Goal: Task Accomplishment & Management: Use online tool/utility

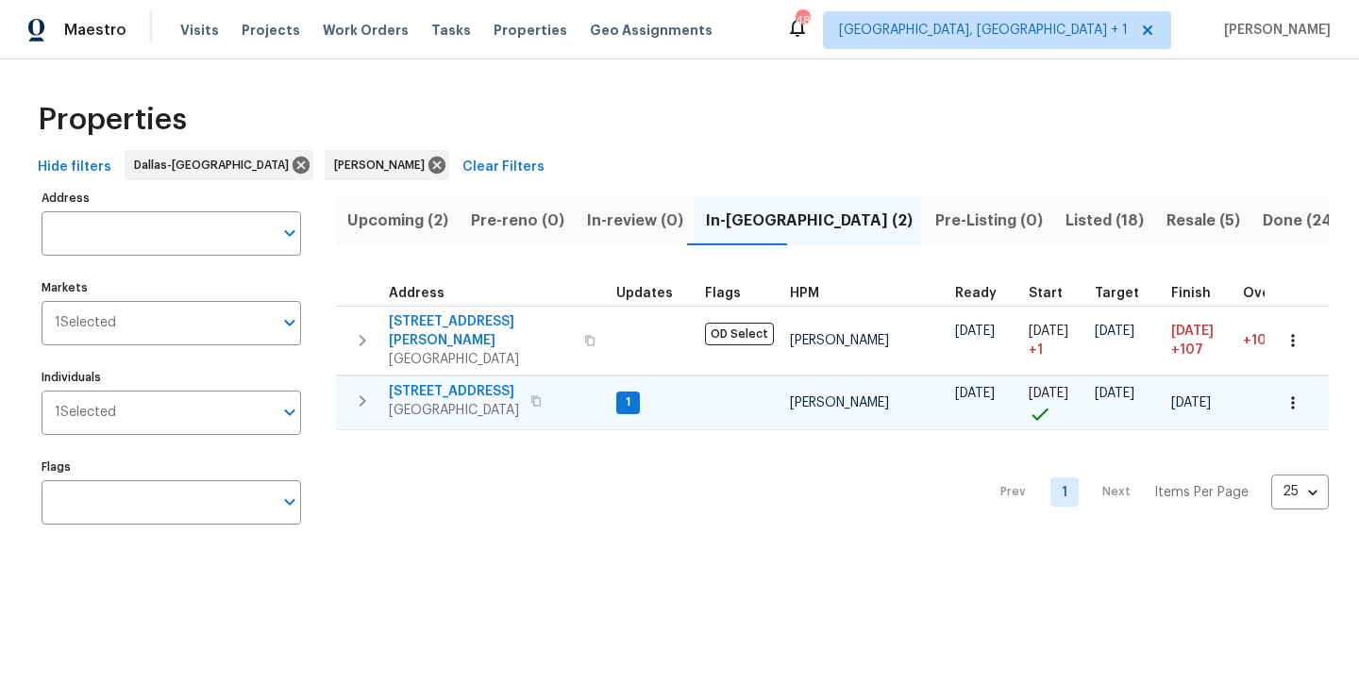
click at [455, 382] on span "[STREET_ADDRESS]" at bounding box center [454, 391] width 130 height 19
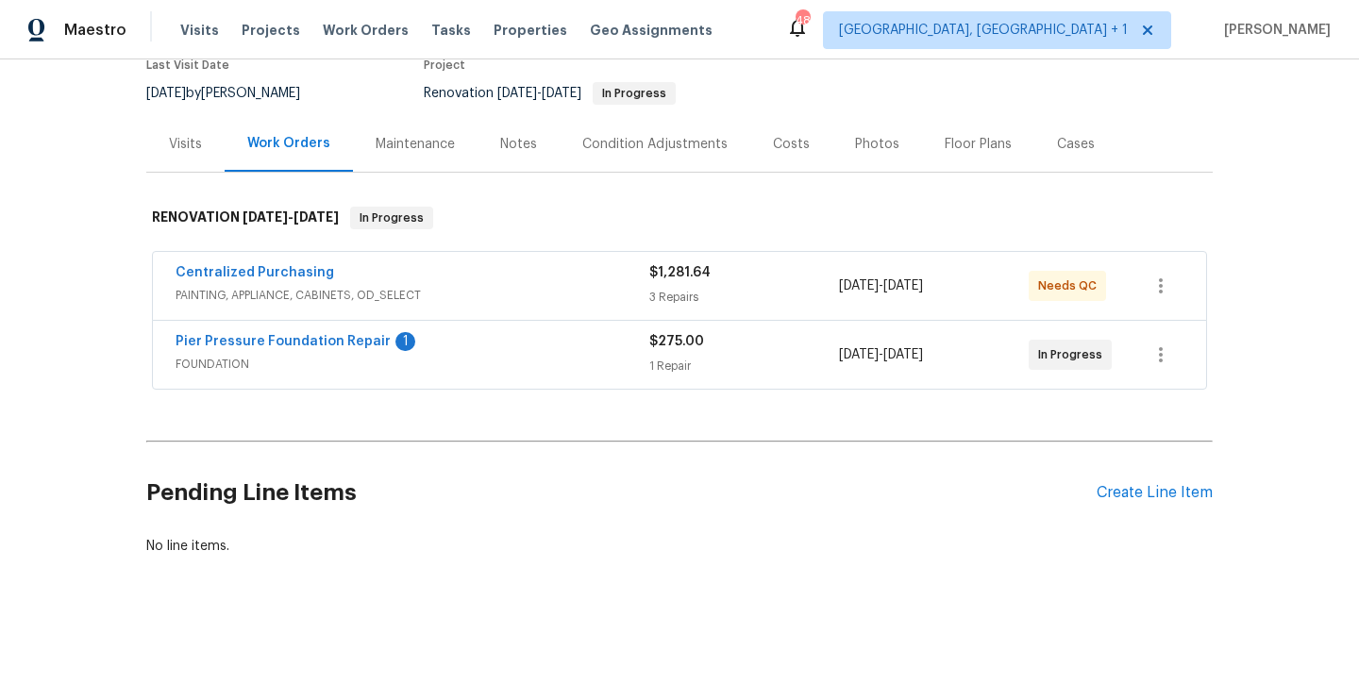
scroll to position [169, 0]
click at [1132, 482] on div "Pending Line Items Create Line Item" at bounding box center [679, 494] width 1066 height 88
click at [1127, 492] on div "Create Line Item" at bounding box center [1154, 494] width 116 height 18
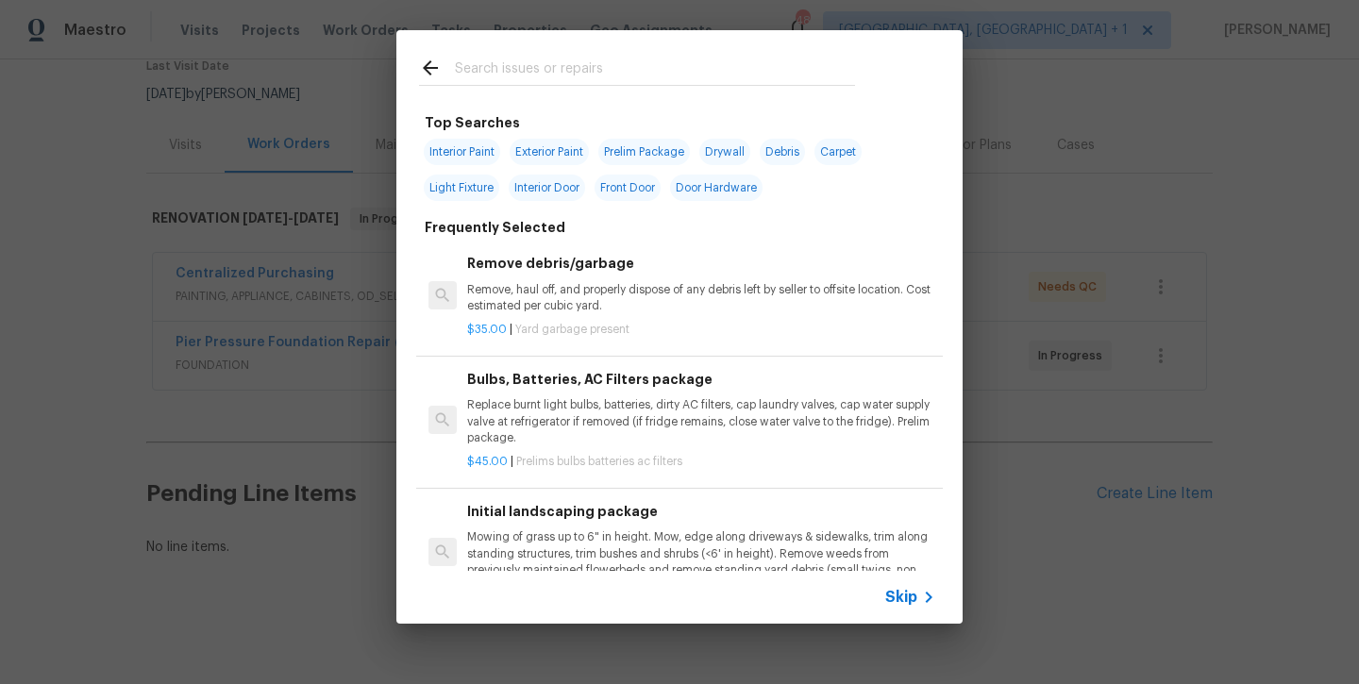
click at [482, 143] on span "Interior Paint" at bounding box center [462, 152] width 76 height 26
type input "Interior Paint"
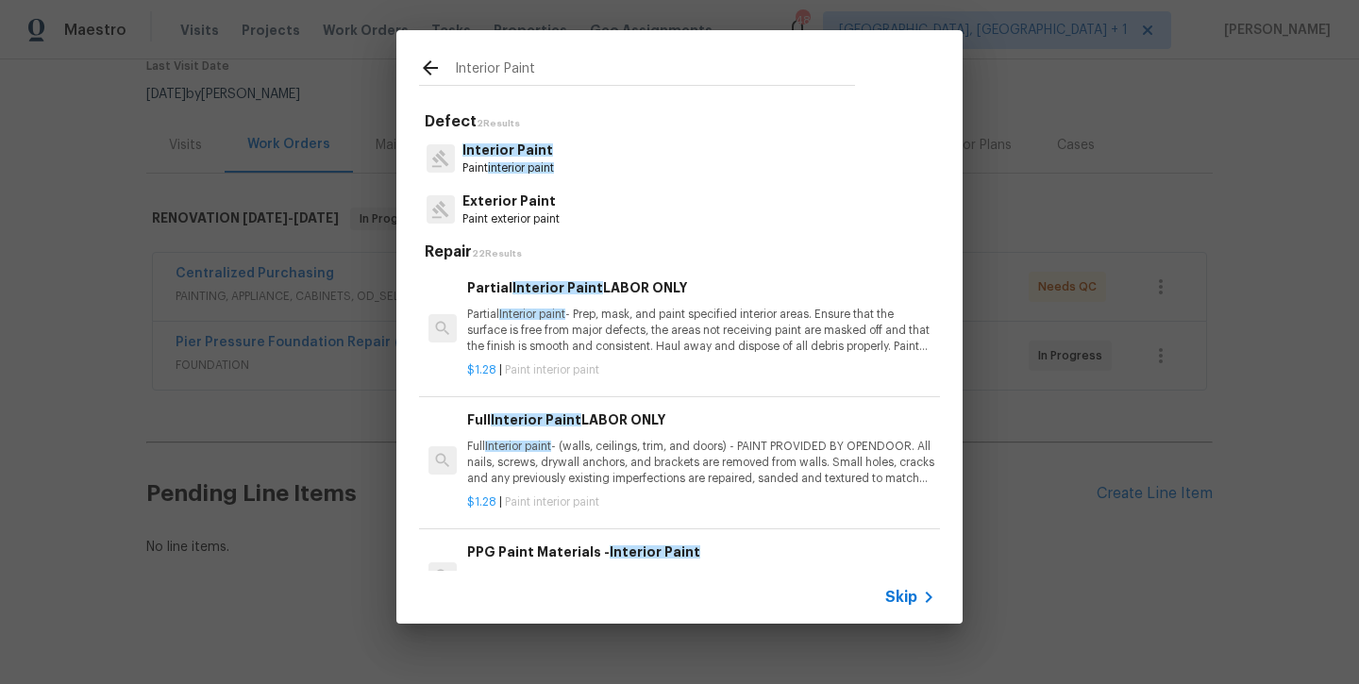
click at [534, 420] on span "Interior Paint" at bounding box center [536, 419] width 91 height 13
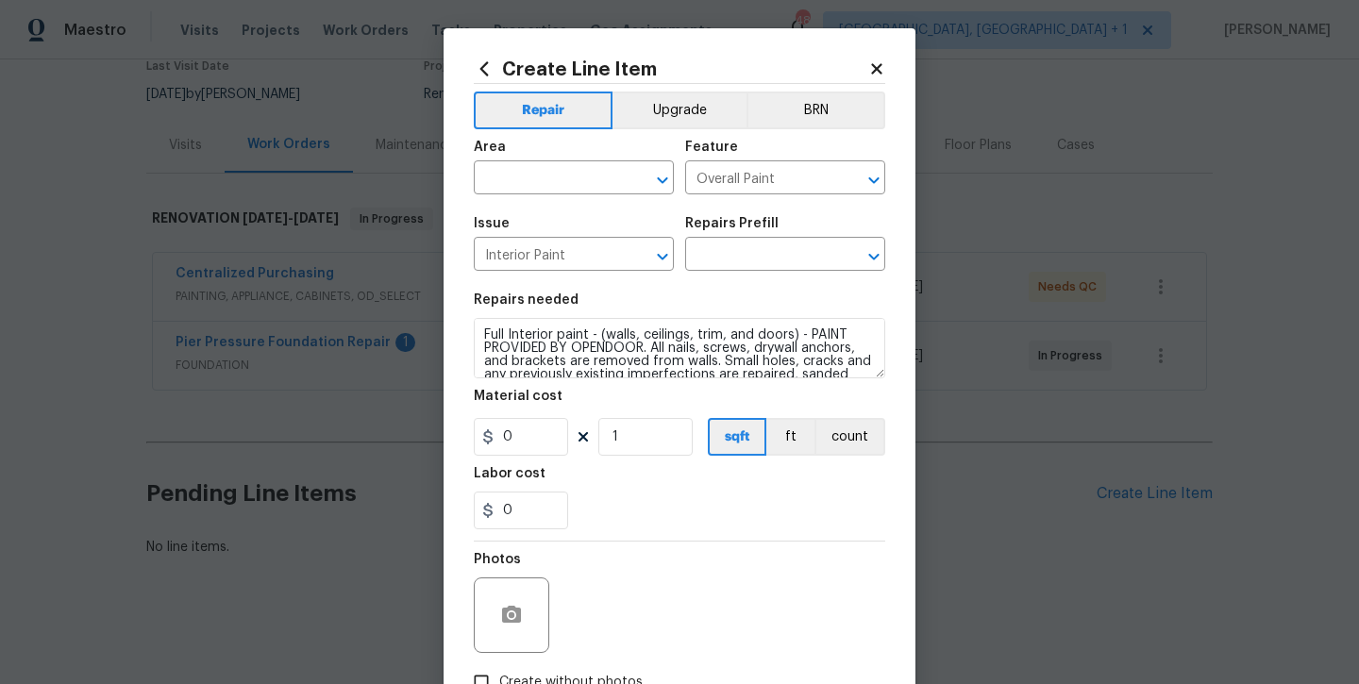
type input "Full Interior Paint LABOR ONLY $1.28"
type input "1.28"
click at [659, 449] on input "1" at bounding box center [645, 437] width 94 height 38
type input "1700"
click at [609, 192] on input "text" at bounding box center [547, 179] width 147 height 29
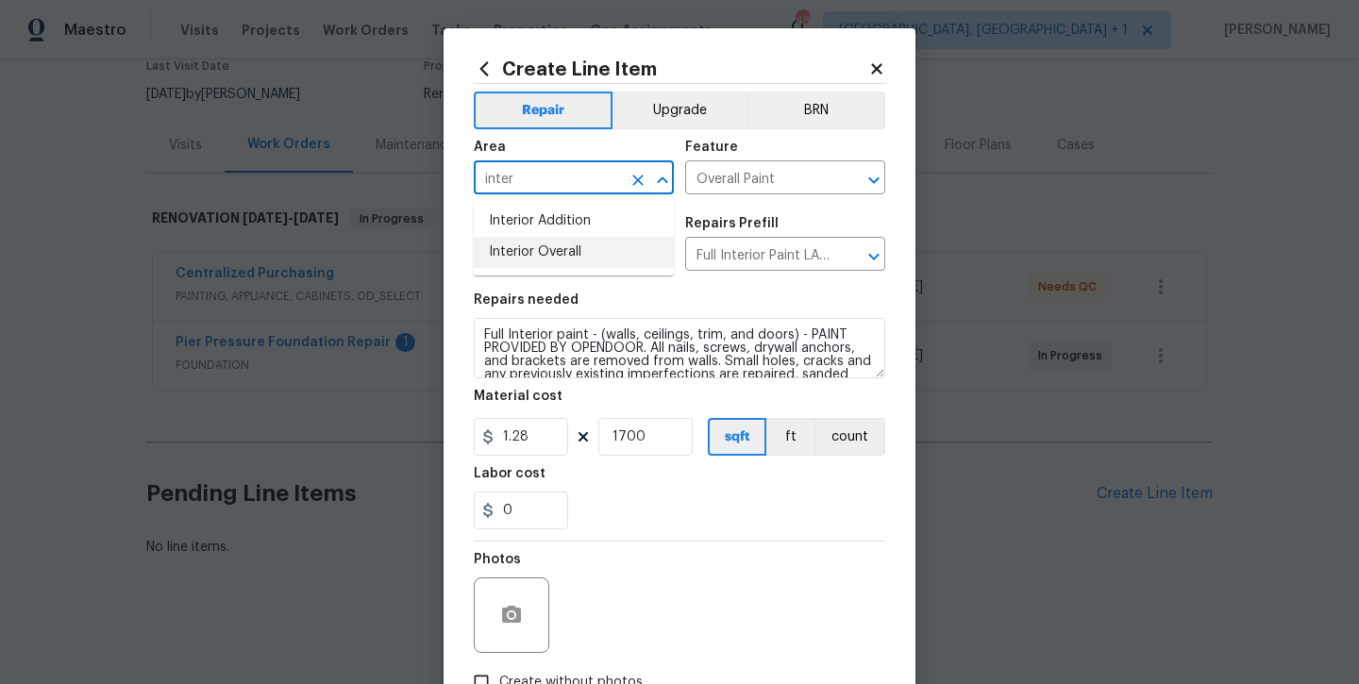
click at [610, 265] on li "Interior Overall" at bounding box center [574, 252] width 200 height 31
type input "Interior Overall"
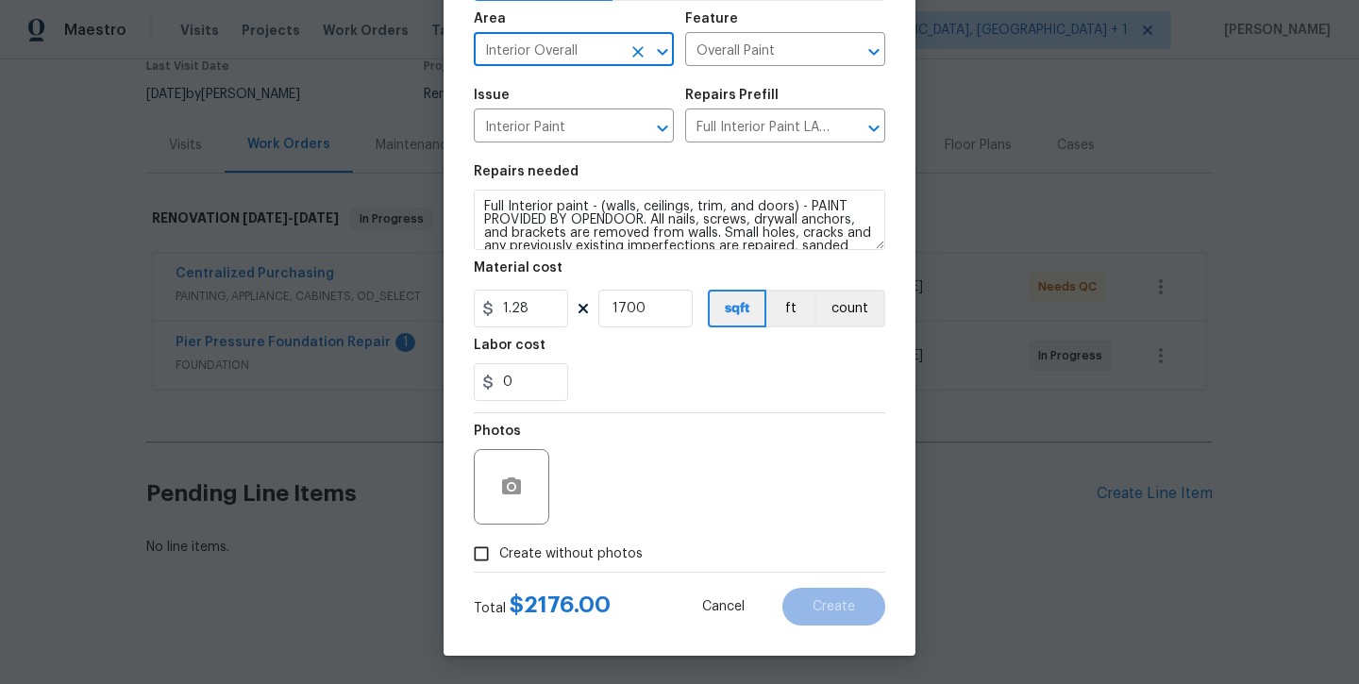
scroll to position [128, 0]
click at [588, 566] on label "Create without photos" at bounding box center [552, 554] width 179 height 36
click at [499, 566] on input "Create without photos" at bounding box center [481, 554] width 36 height 36
checkbox input "true"
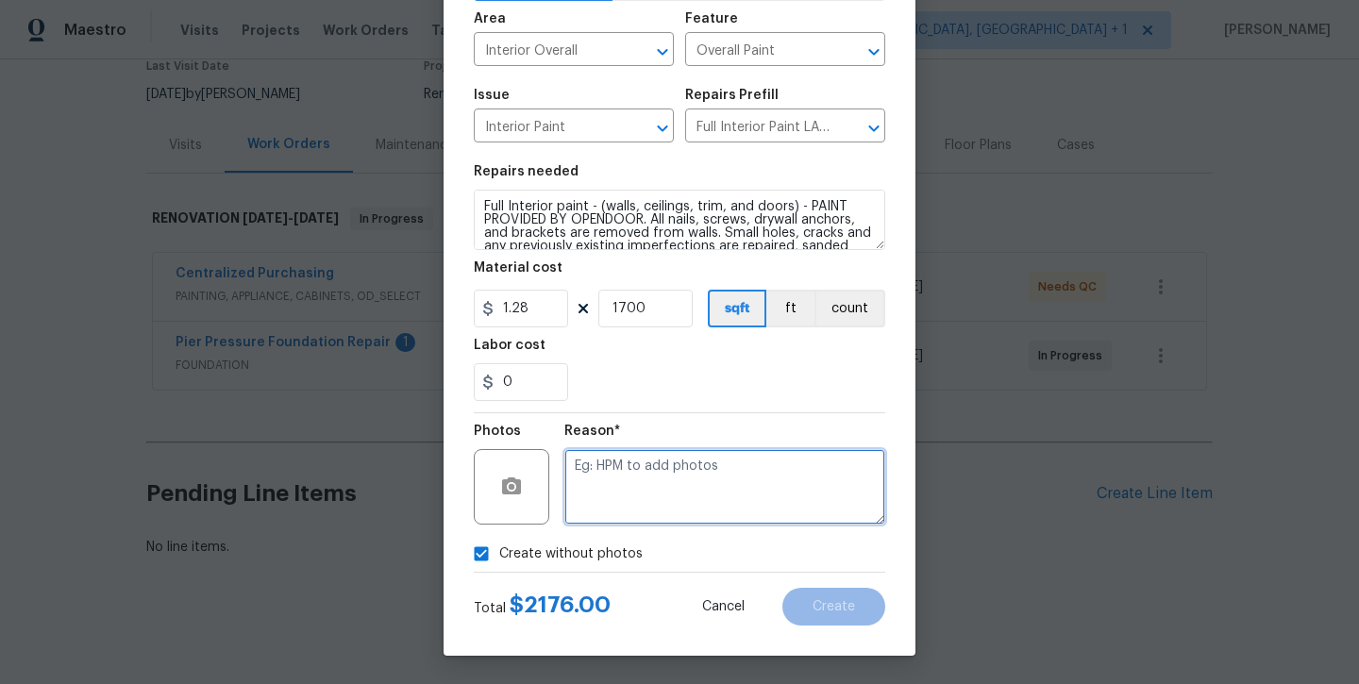
click at [644, 485] on textarea at bounding box center [724, 486] width 321 height 75
type textarea "will add later"
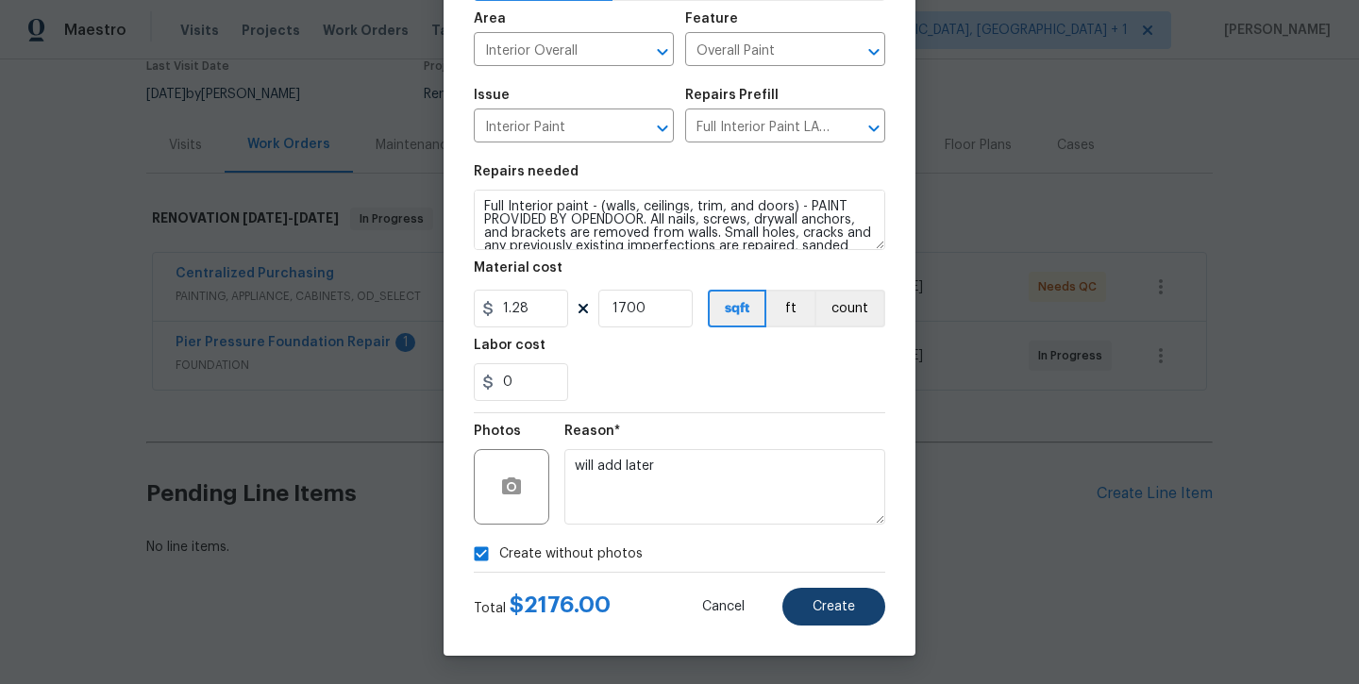
click at [859, 607] on button "Create" at bounding box center [833, 607] width 103 height 38
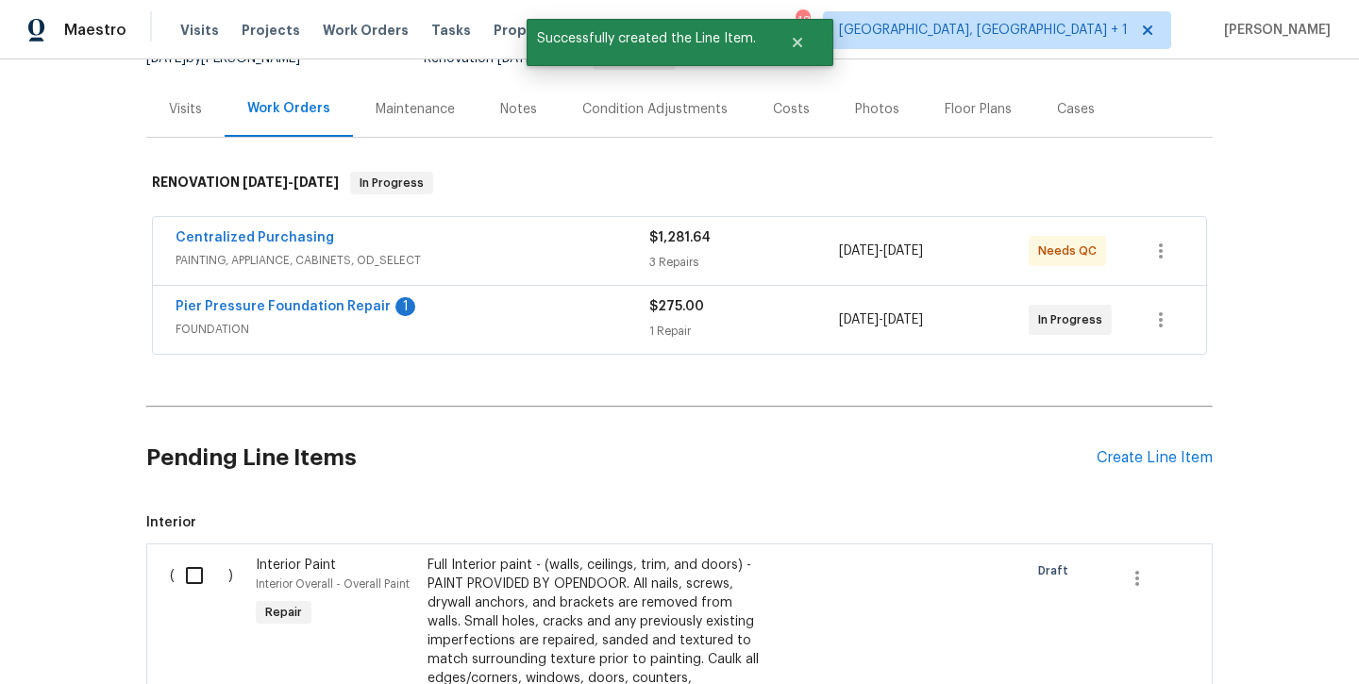
scroll to position [220, 0]
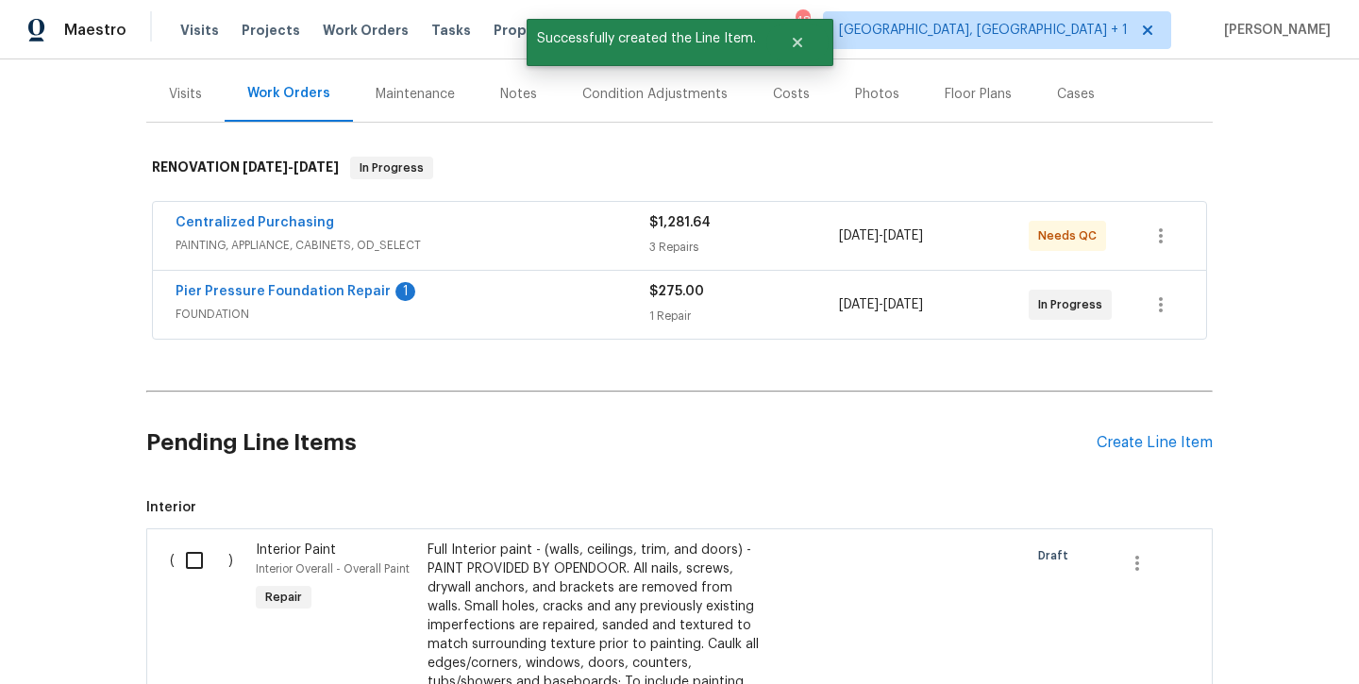
click at [201, 566] on input "checkbox" at bounding box center [202, 561] width 54 height 40
checkbox input "true"
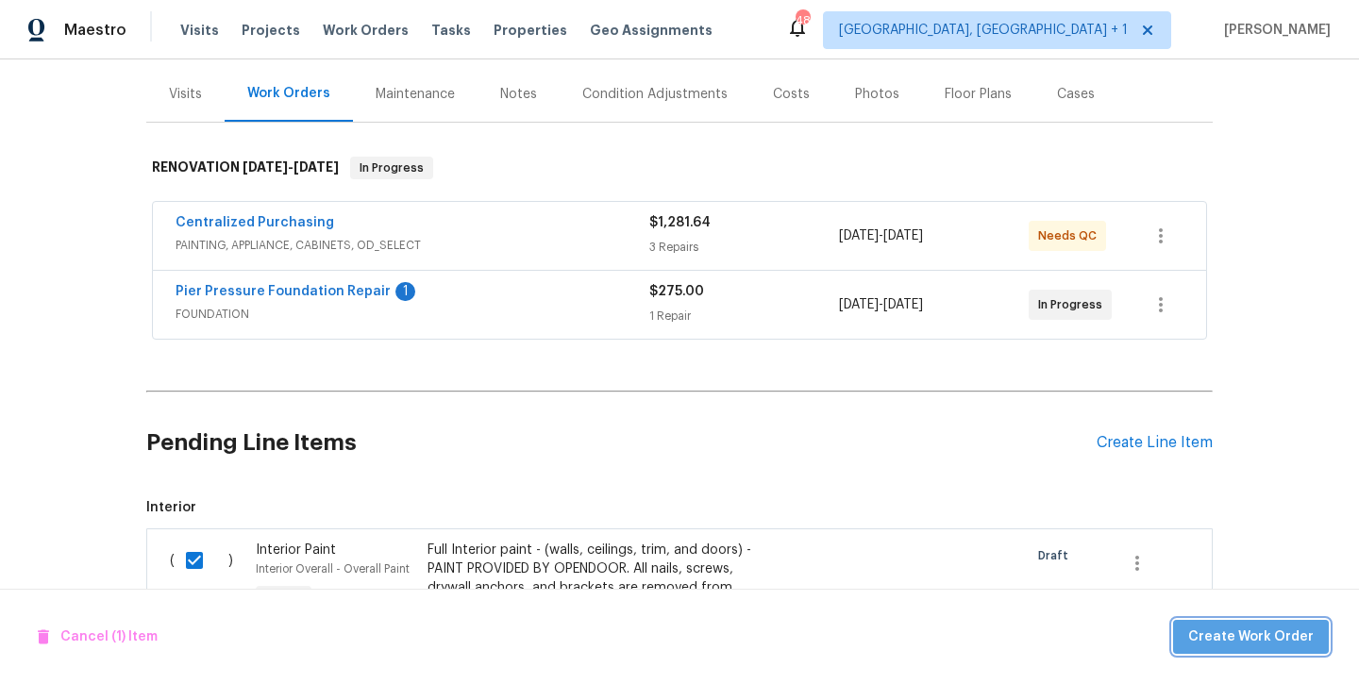
click at [1261, 627] on span "Create Work Order" at bounding box center [1250, 638] width 125 height 24
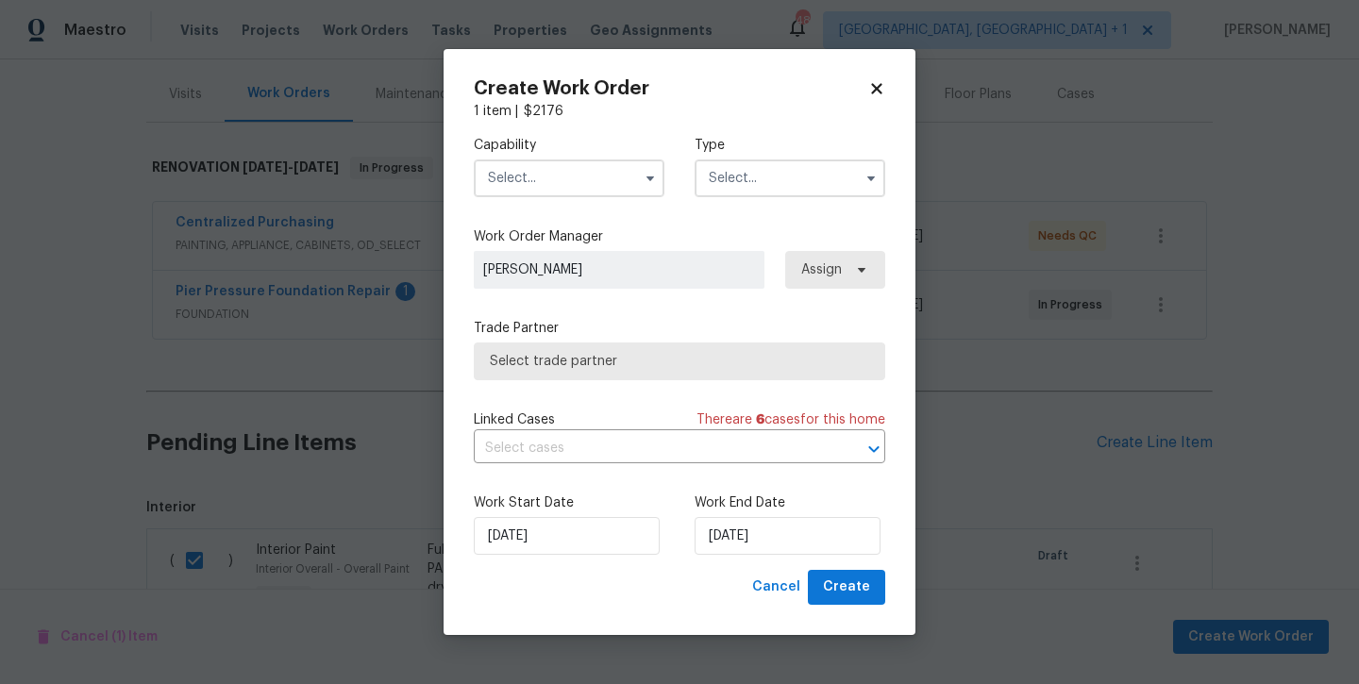
click at [549, 179] on input "text" at bounding box center [569, 178] width 191 height 38
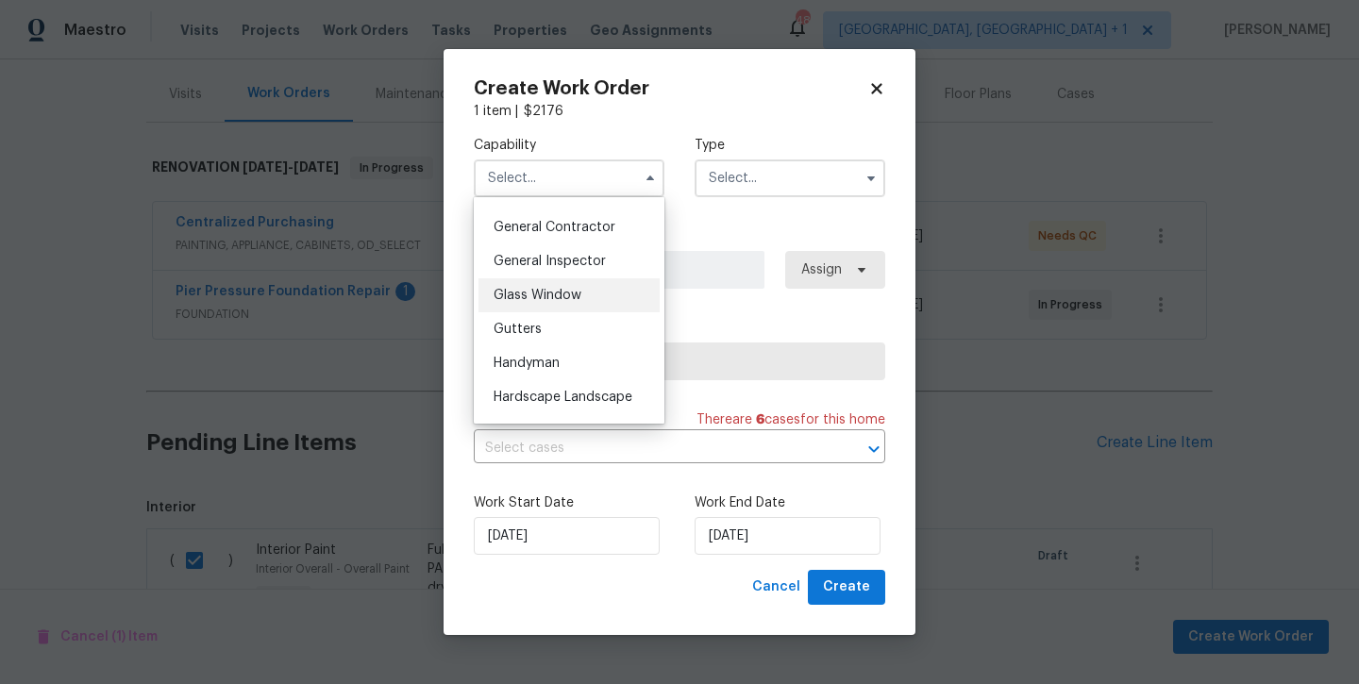
scroll to position [878, 0]
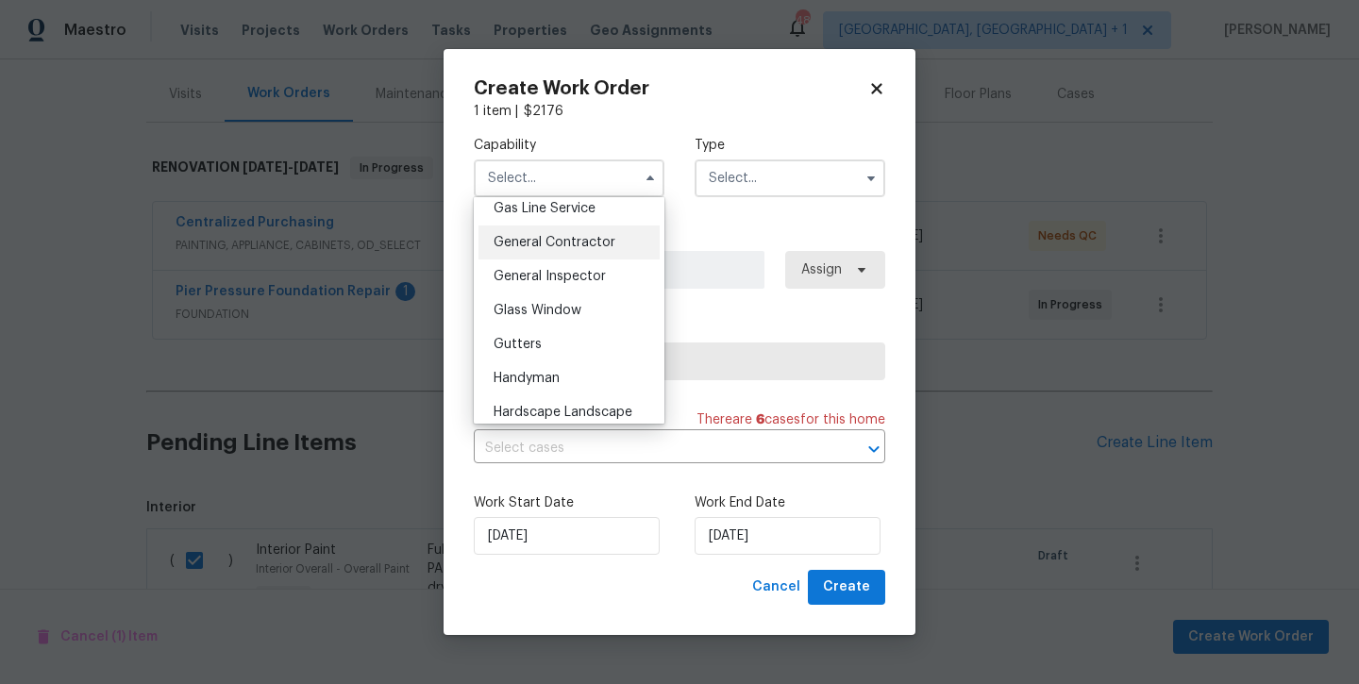
click at [549, 245] on span "General Contractor" at bounding box center [554, 242] width 122 height 13
type input "General Contractor"
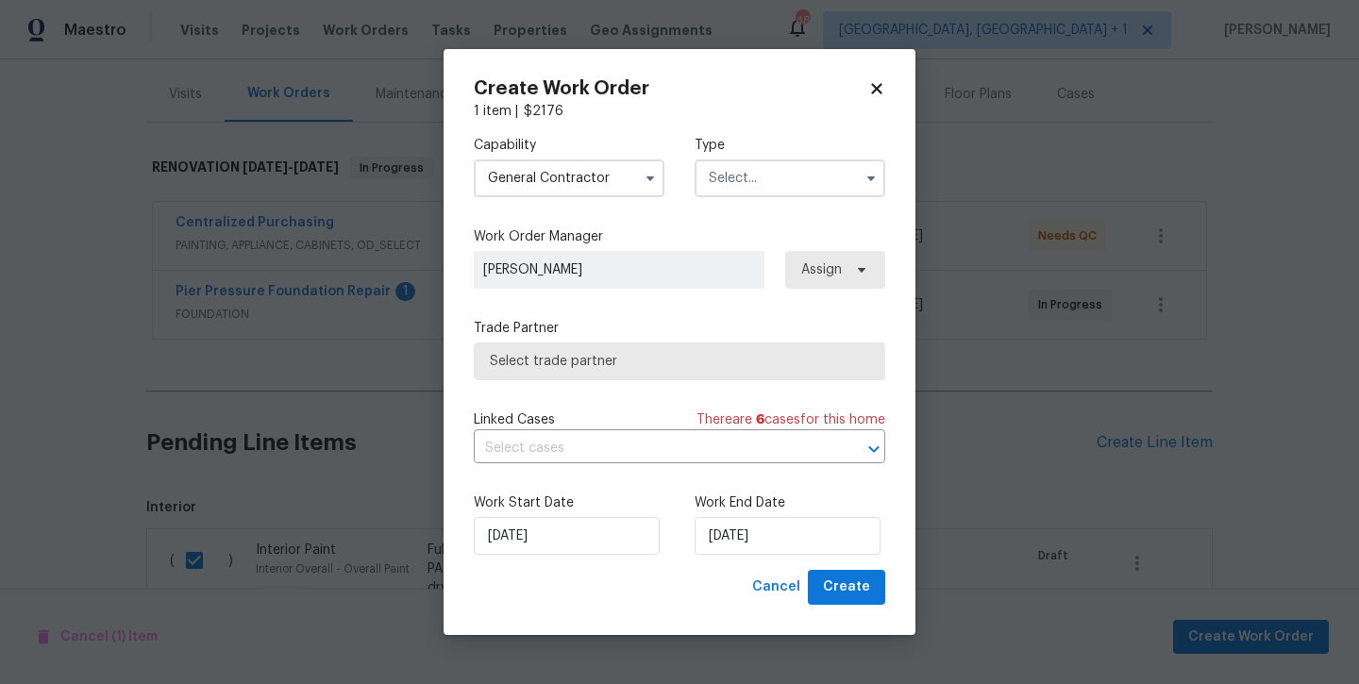
click at [751, 192] on input "text" at bounding box center [789, 178] width 191 height 38
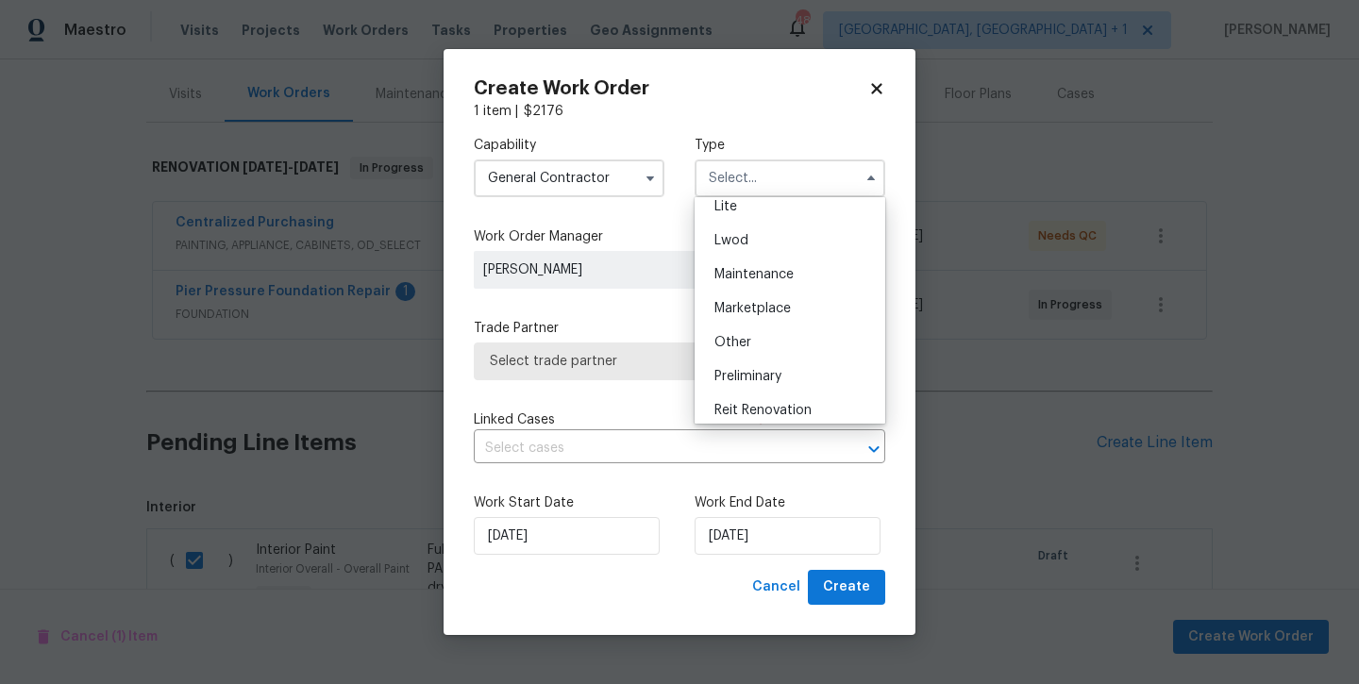
scroll to position [351, 0]
click at [735, 342] on span "Renovation" at bounding box center [749, 343] width 70 height 13
type input "Renovation"
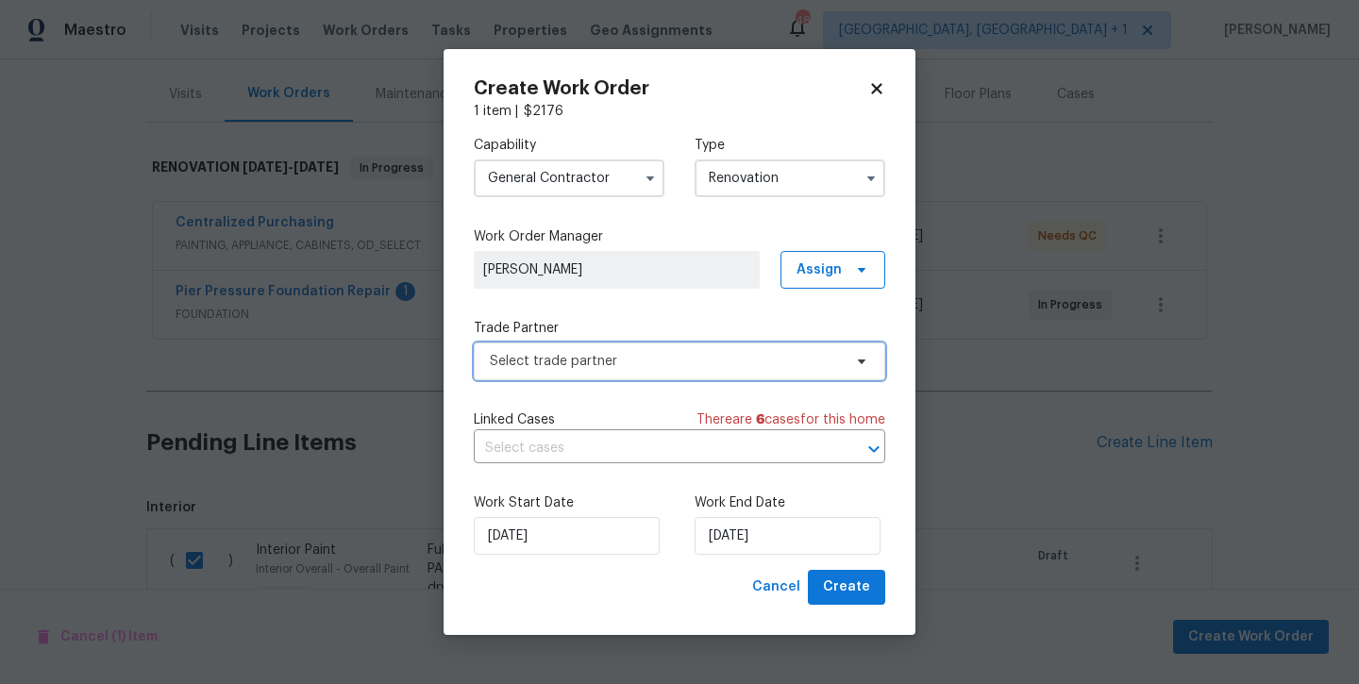
click at [577, 378] on span "Select trade partner" at bounding box center [679, 361] width 411 height 38
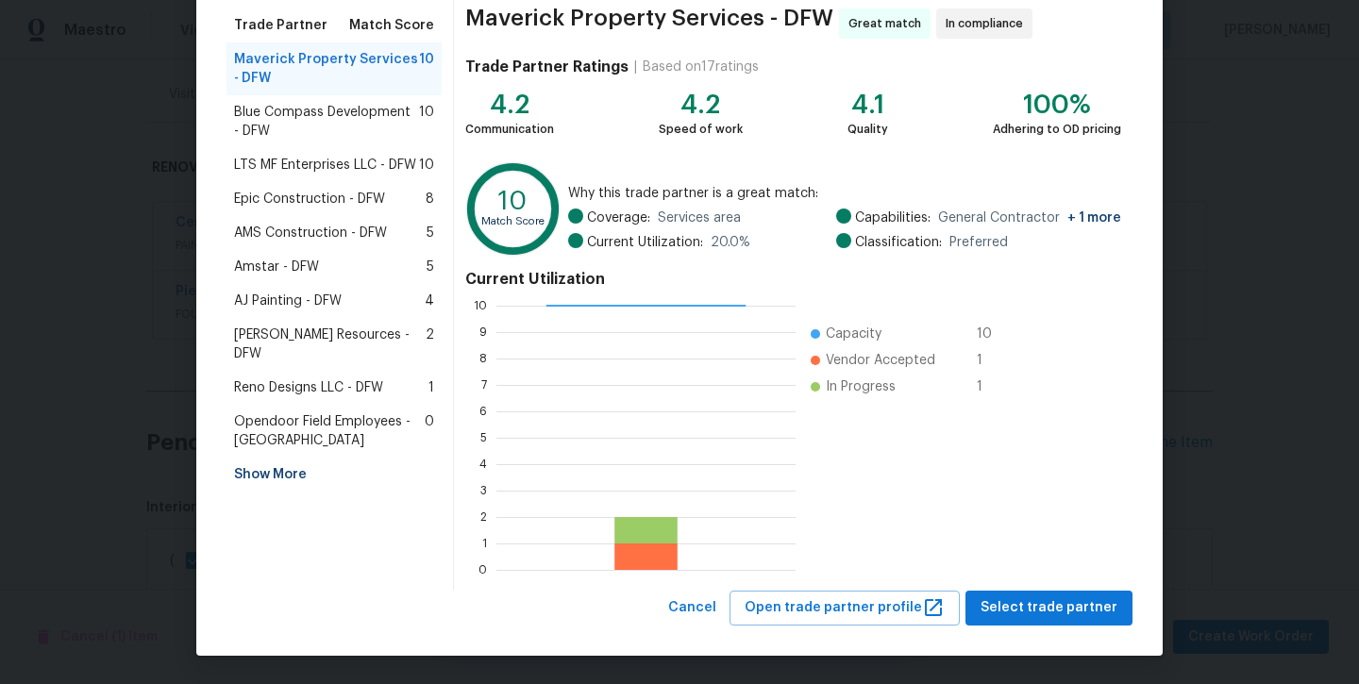
scroll to position [148, 0]
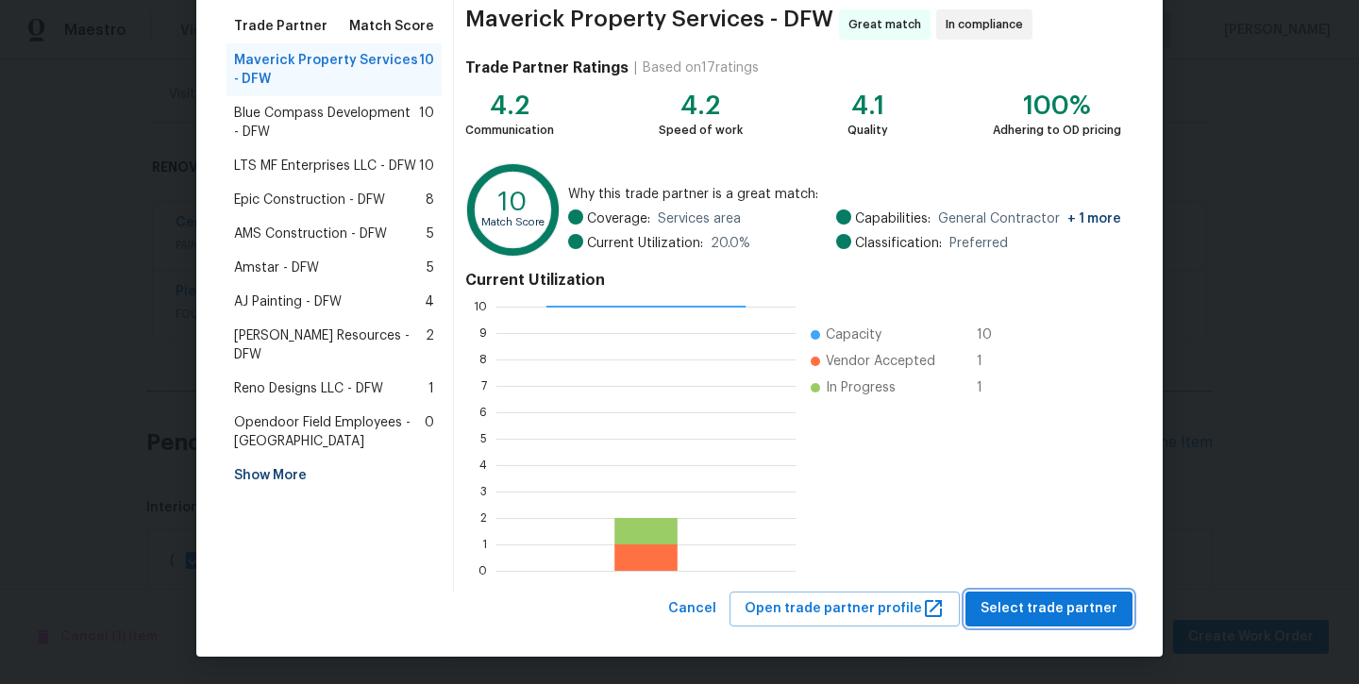
click at [1057, 605] on span "Select trade partner" at bounding box center [1048, 609] width 137 height 24
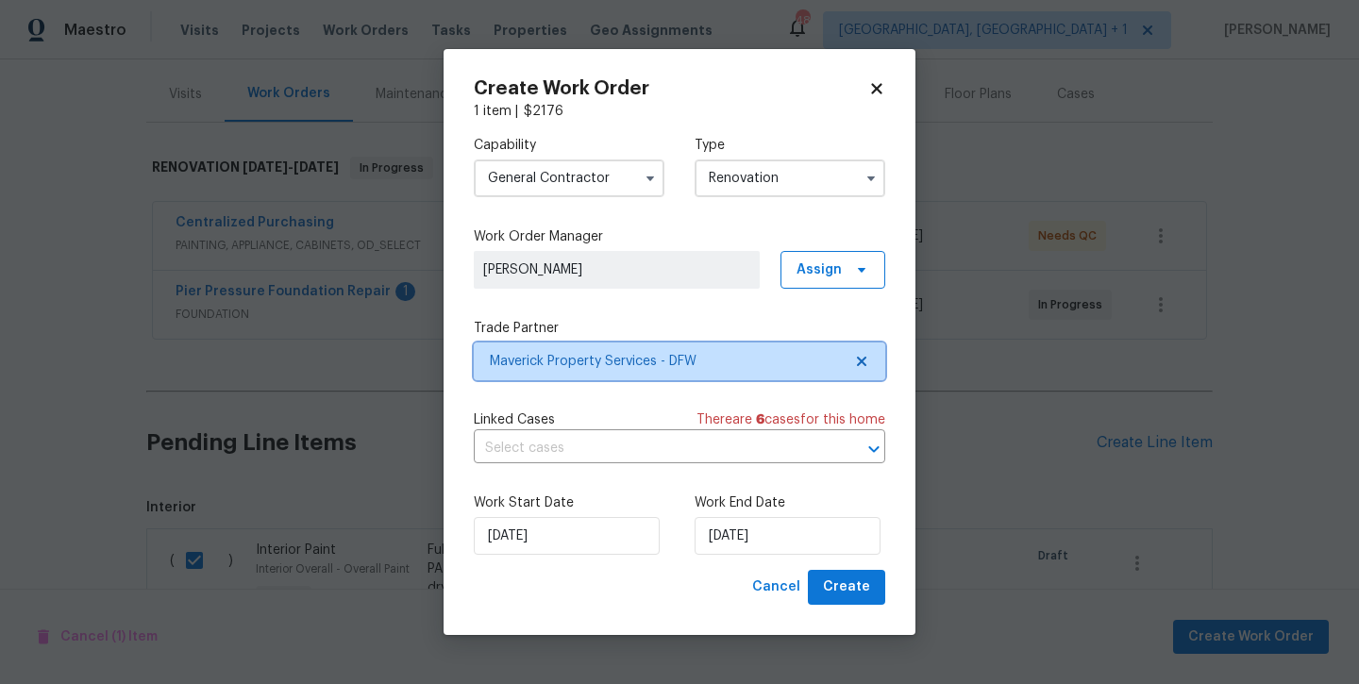
scroll to position [0, 0]
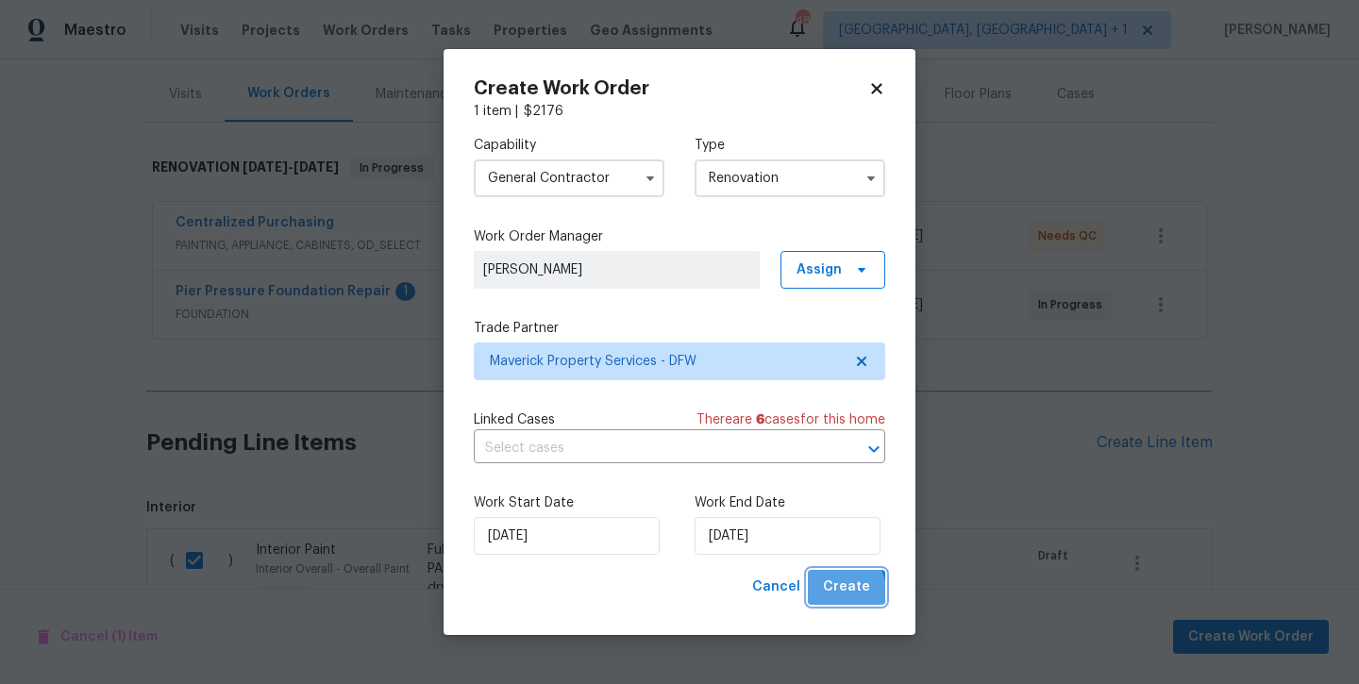
click at [841, 592] on span "Create" at bounding box center [846, 588] width 47 height 24
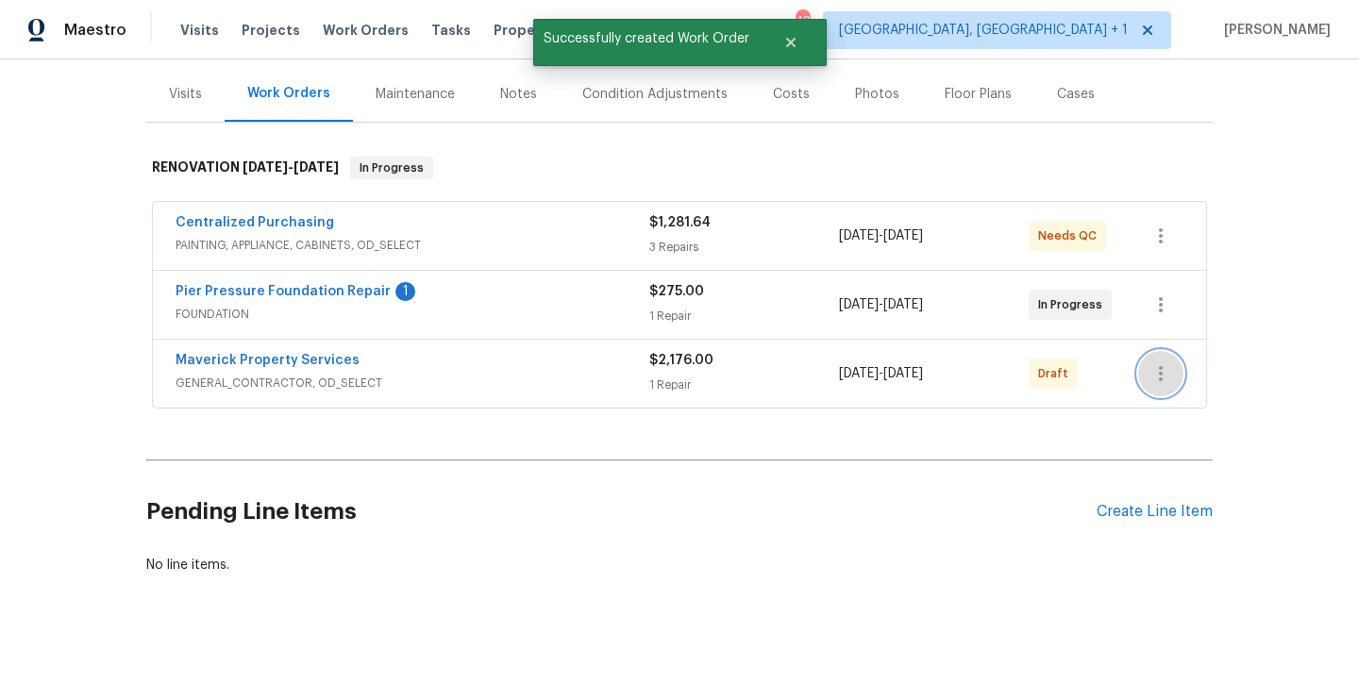
click at [1175, 383] on button "button" at bounding box center [1160, 373] width 45 height 45
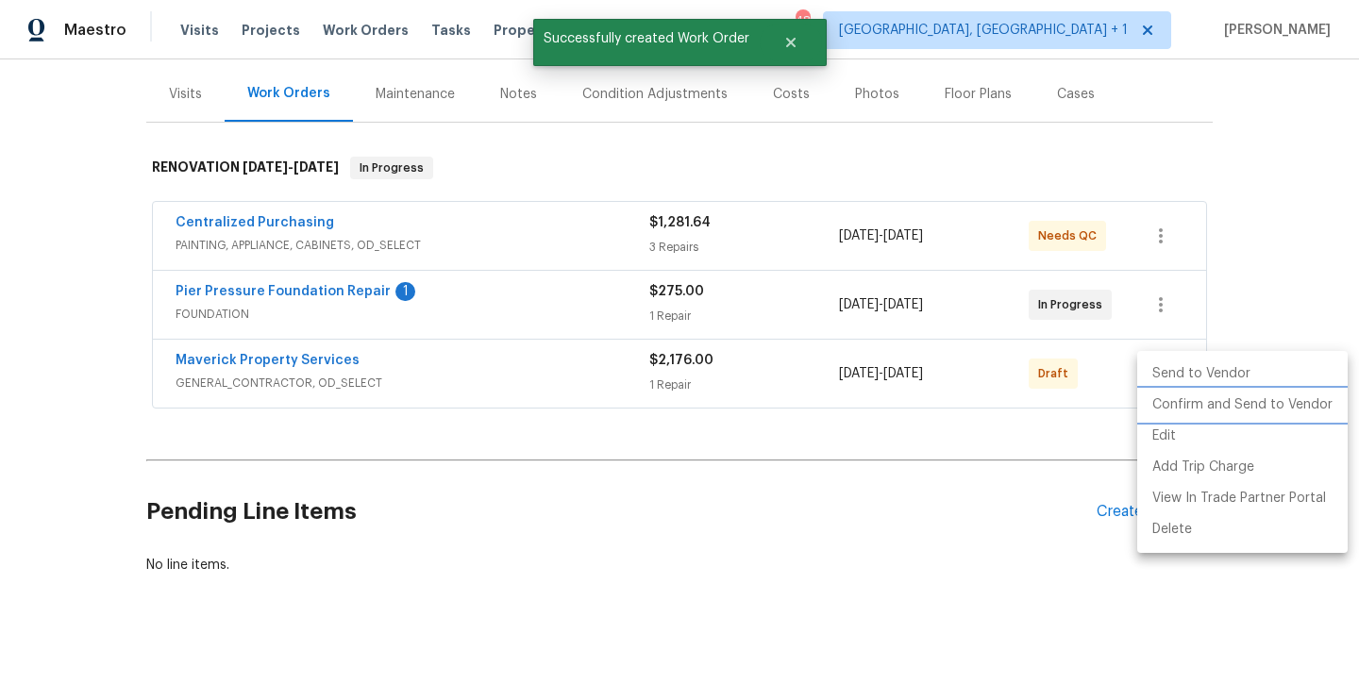
click at [1175, 410] on li "Confirm and Send to Vendor" at bounding box center [1242, 405] width 210 height 31
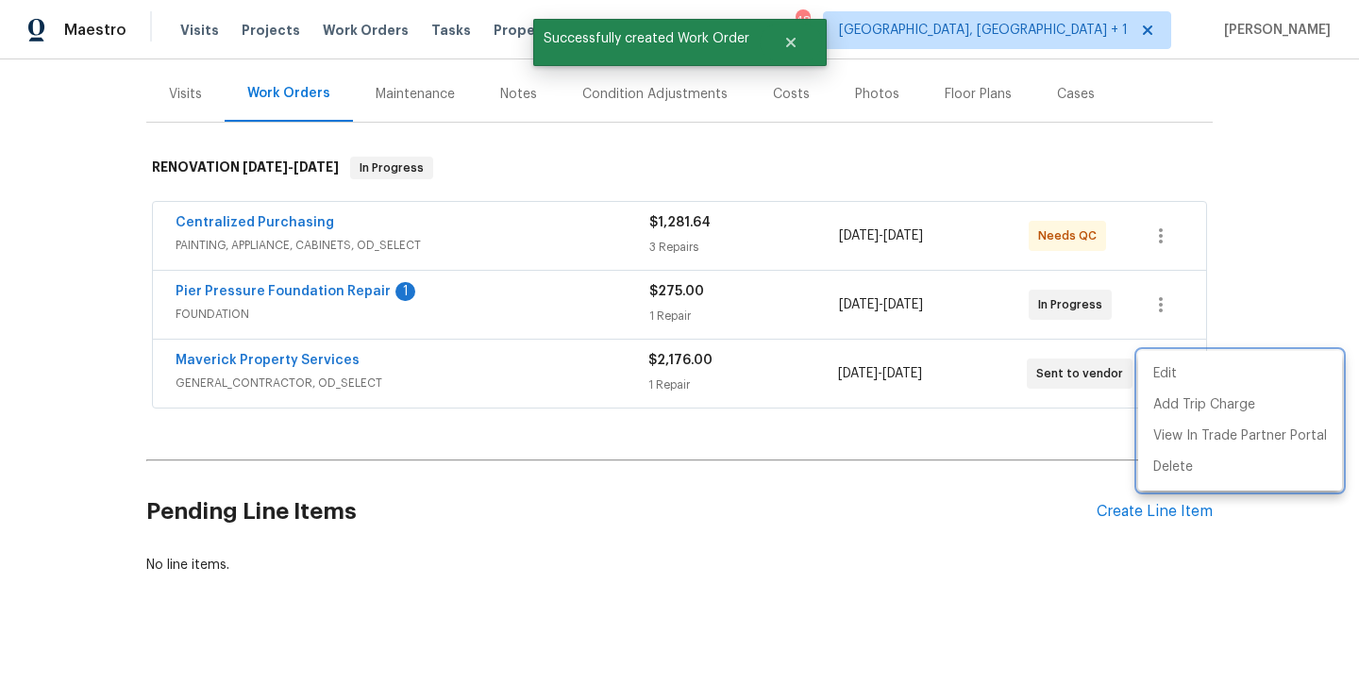
click at [324, 365] on div at bounding box center [679, 342] width 1359 height 684
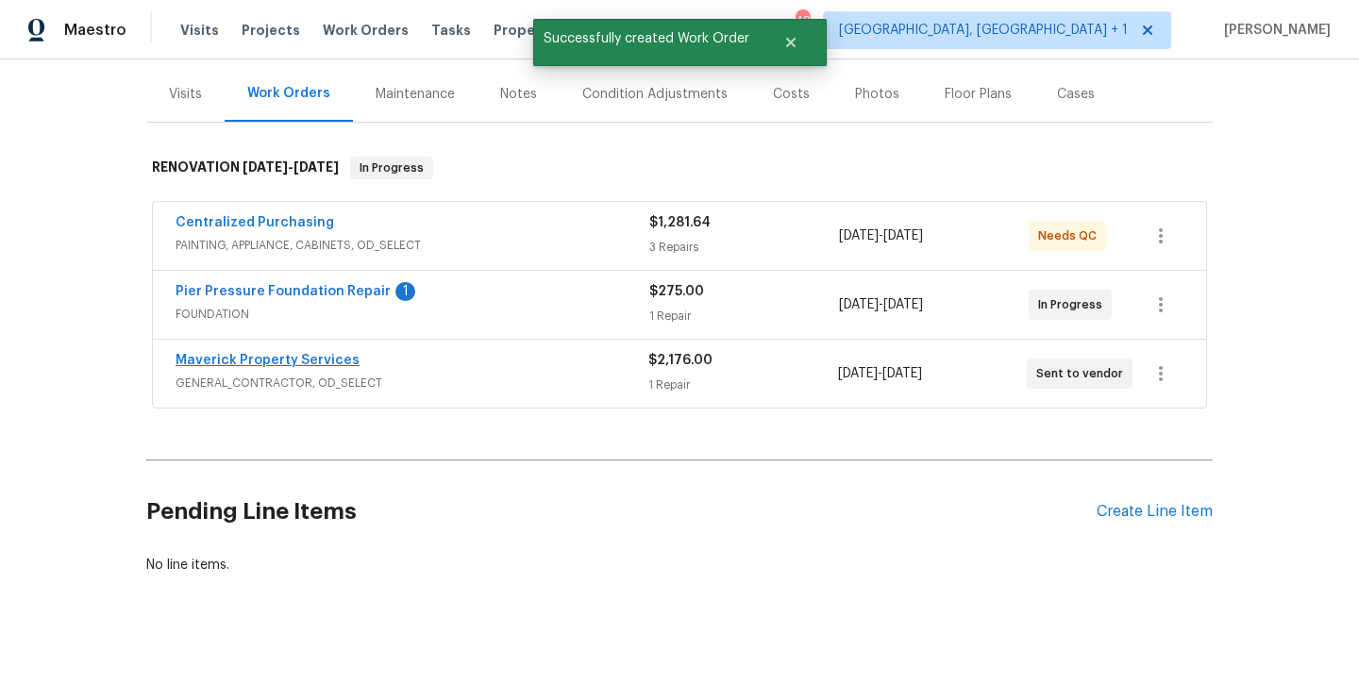
click at [323, 361] on link "Maverick Property Services" at bounding box center [267, 360] width 184 height 13
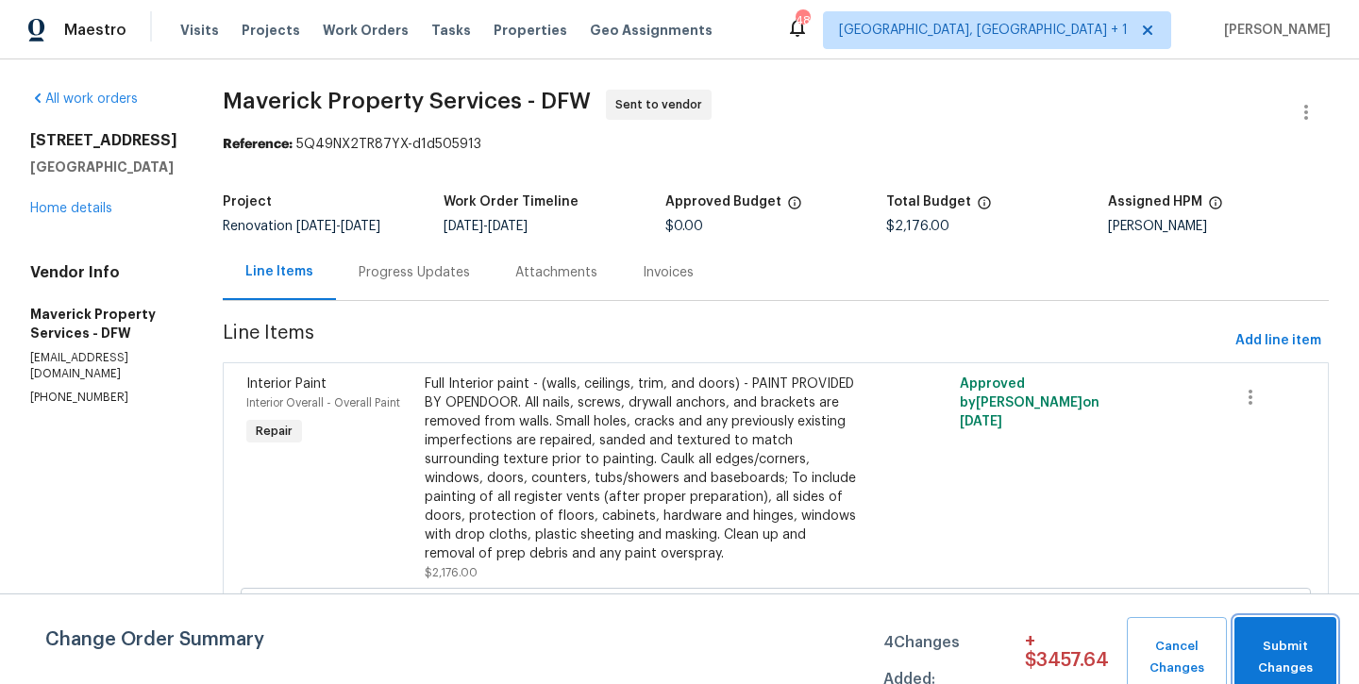
click at [1285, 637] on span "Submit Changes" at bounding box center [1284, 657] width 83 height 43
